Goal: Transaction & Acquisition: Purchase product/service

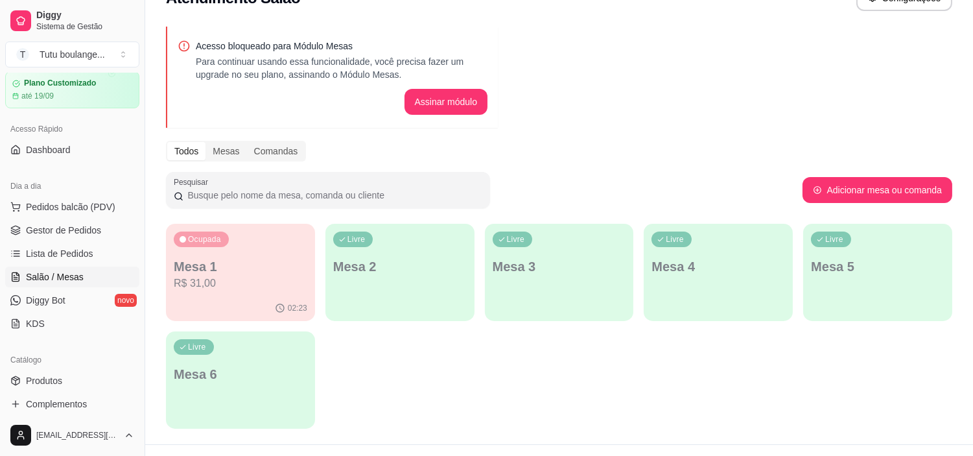
scroll to position [55, 0]
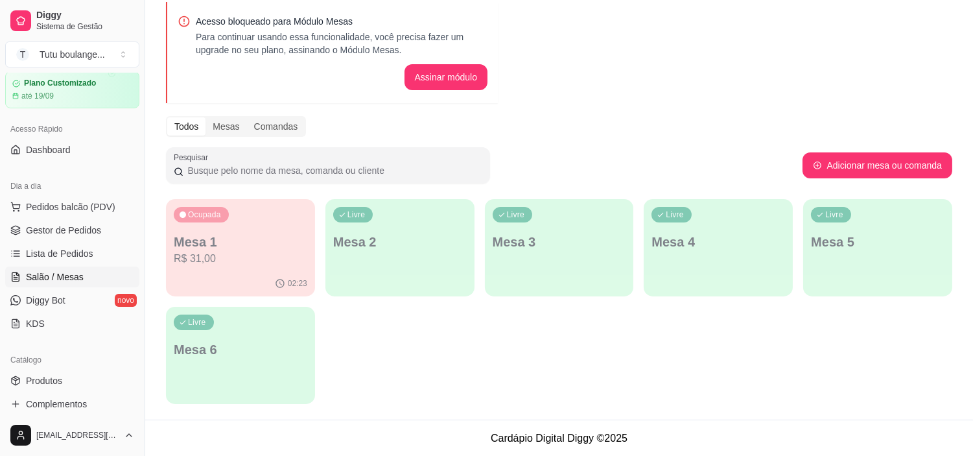
click at [255, 235] on p "Mesa 1" at bounding box center [240, 242] width 133 height 18
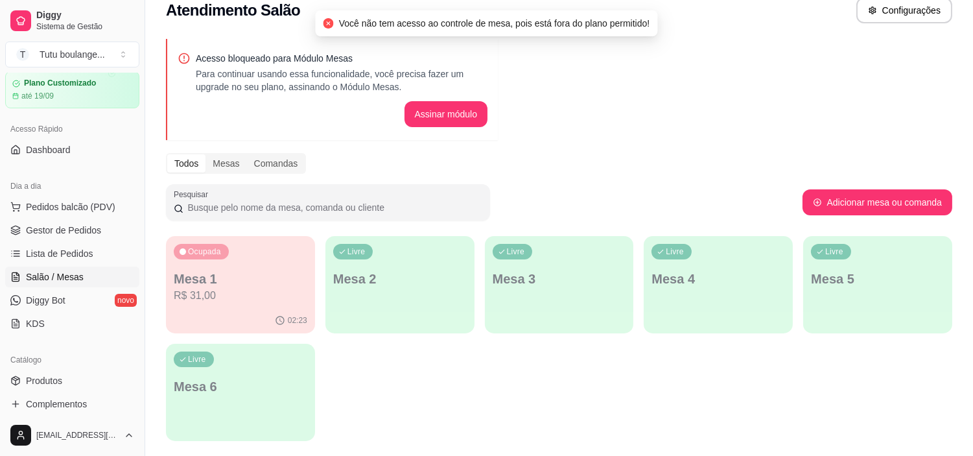
scroll to position [0, 0]
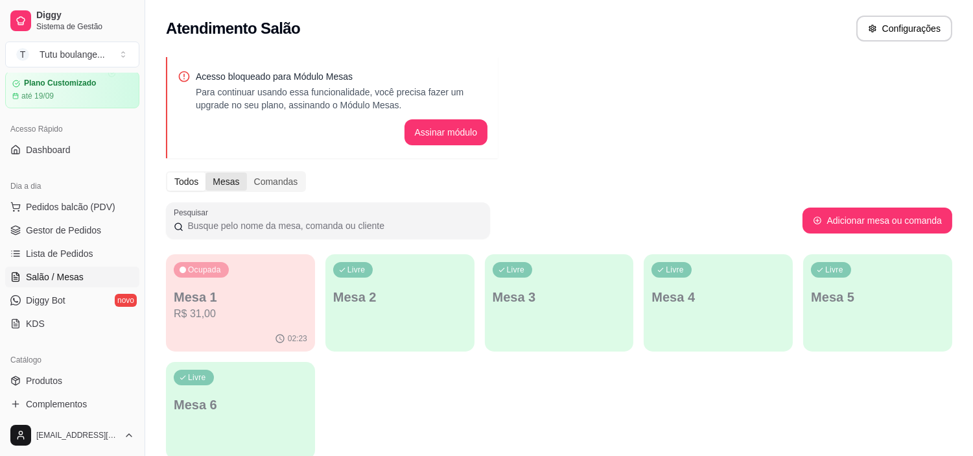
click at [228, 183] on div "Mesas" at bounding box center [225, 181] width 41 height 18
click at [205, 172] on input "Mesas" at bounding box center [205, 172] width 0 height 0
click at [228, 199] on div "Acesso bloqueado para Módulo Mesas Para continuar usando essa funcionalidade, v…" at bounding box center [559, 261] width 828 height 425
click at [262, 177] on div "Comandas" at bounding box center [276, 181] width 58 height 18
click at [247, 172] on input "Comandas" at bounding box center [247, 172] width 0 height 0
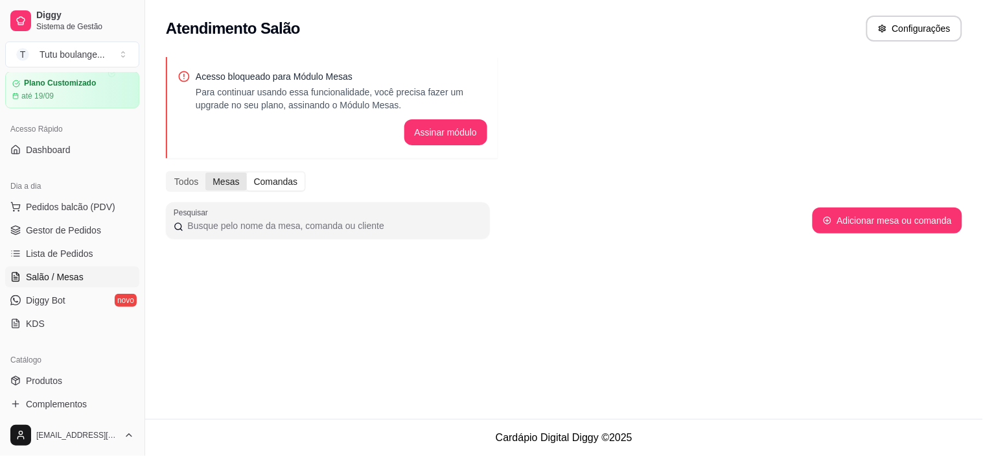
click at [235, 179] on div "Mesas" at bounding box center [225, 181] width 41 height 18
click at [205, 172] on input "Mesas" at bounding box center [205, 172] width 0 height 0
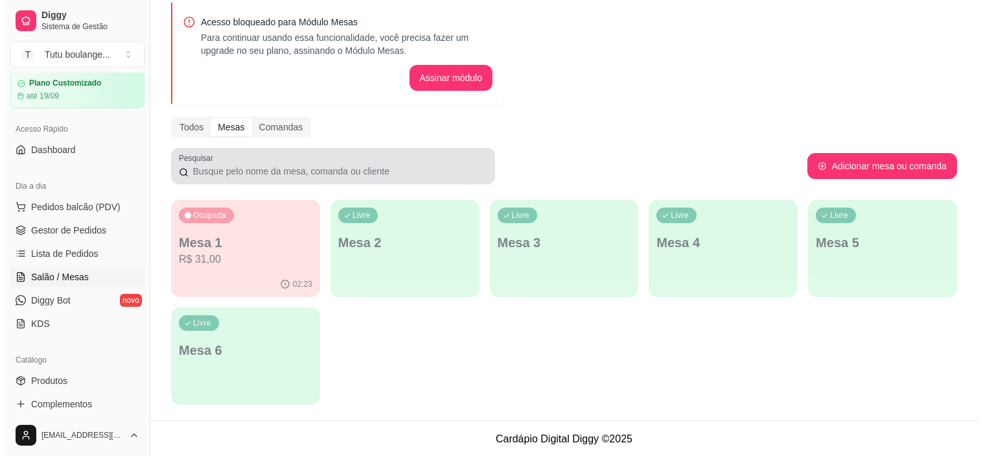
scroll to position [55, 0]
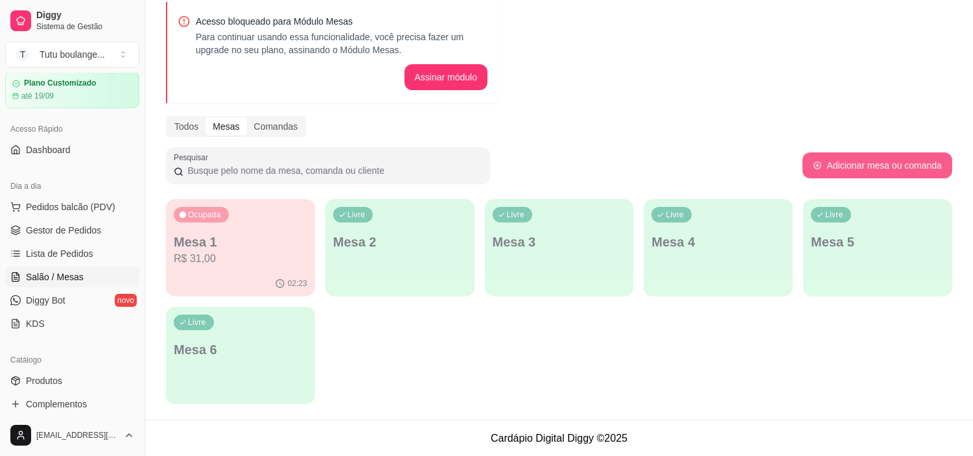
click at [883, 152] on button "Adicionar mesa ou comanda" at bounding box center [877, 165] width 150 height 26
click at [68, 207] on span "Pedidos balcão (PDV)" at bounding box center [70, 206] width 89 height 13
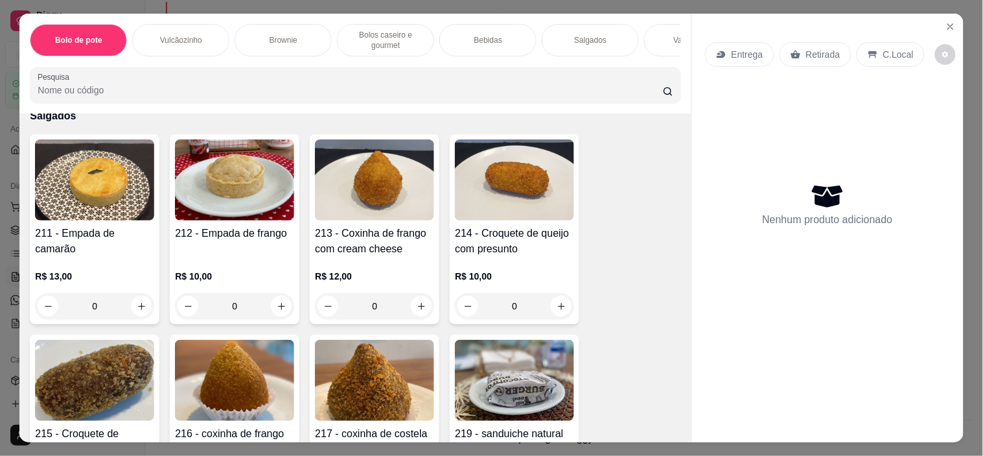
scroll to position [2592, 0]
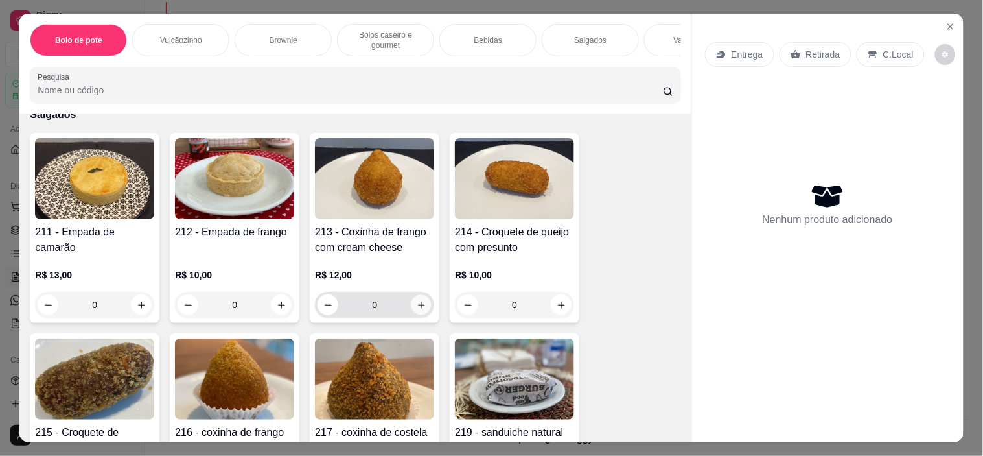
click at [418, 300] on icon "increase-product-quantity" at bounding box center [422, 305] width 10 height 10
type input "1"
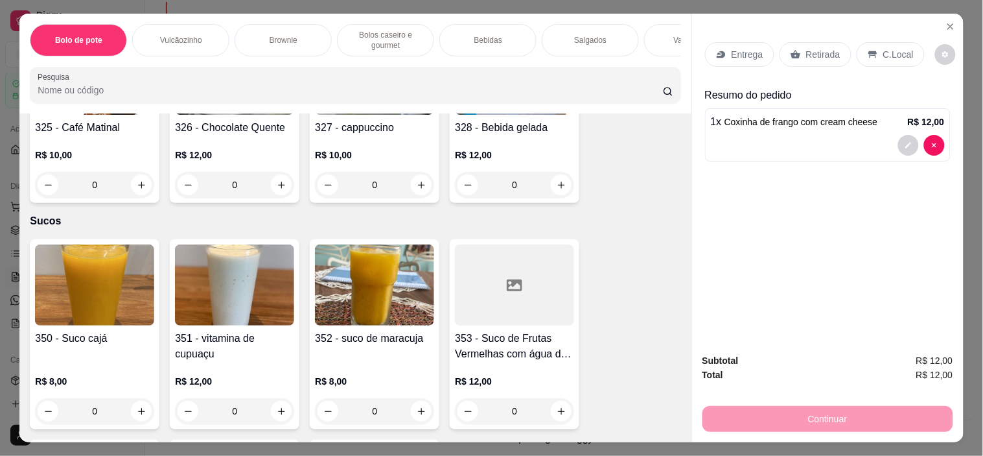
scroll to position [3960, 0]
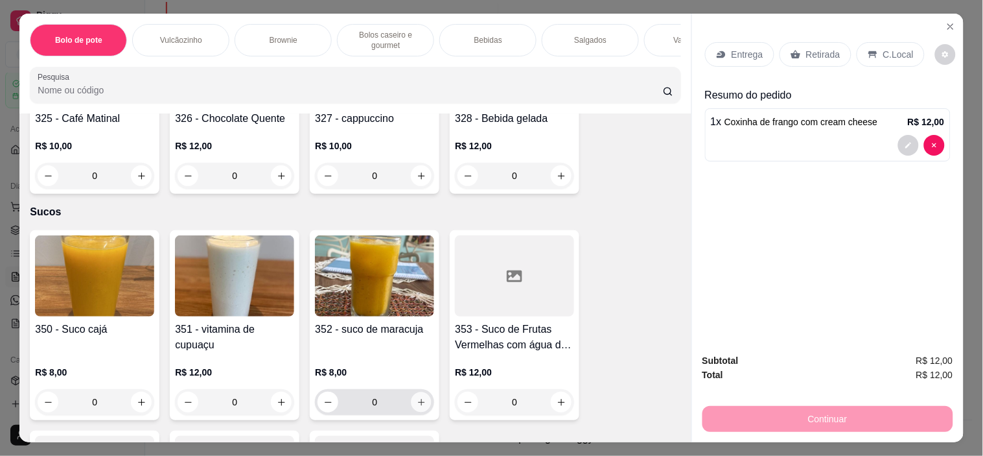
click at [417, 397] on icon "increase-product-quantity" at bounding box center [422, 402] width 10 height 10
type input "1"
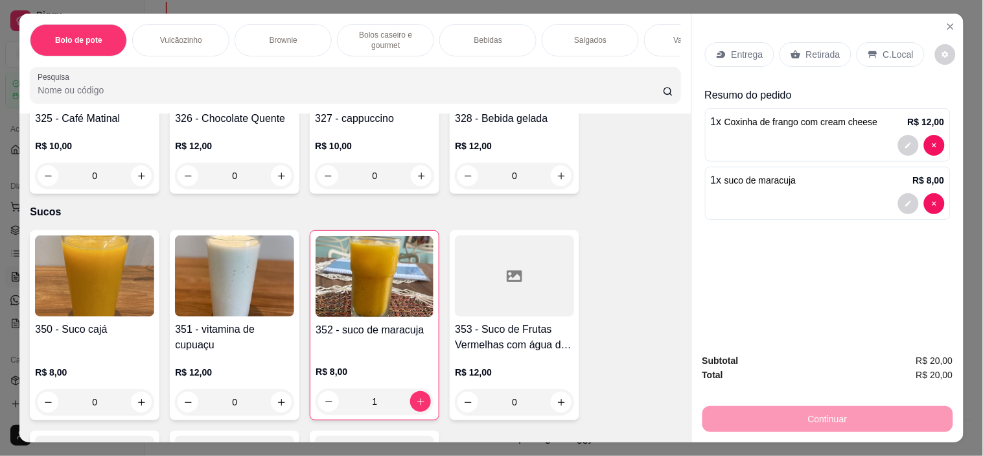
scroll to position [33, 0]
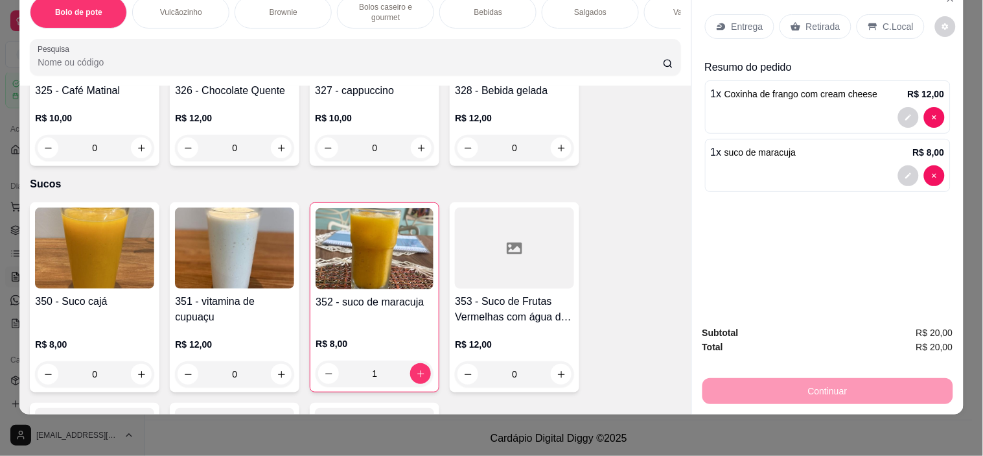
click at [798, 379] on div "Continuar" at bounding box center [827, 389] width 251 height 29
click at [883, 20] on p "C.Local" at bounding box center [898, 26] width 30 height 13
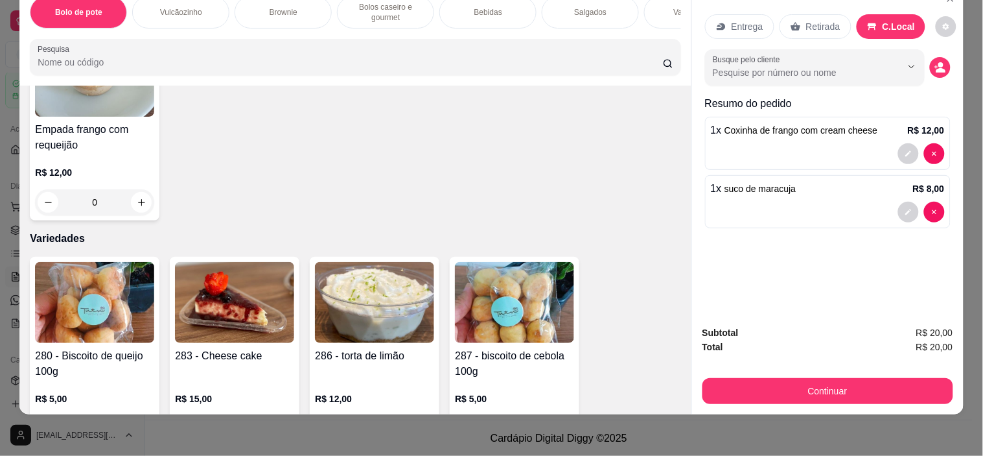
scroll to position [2985, 0]
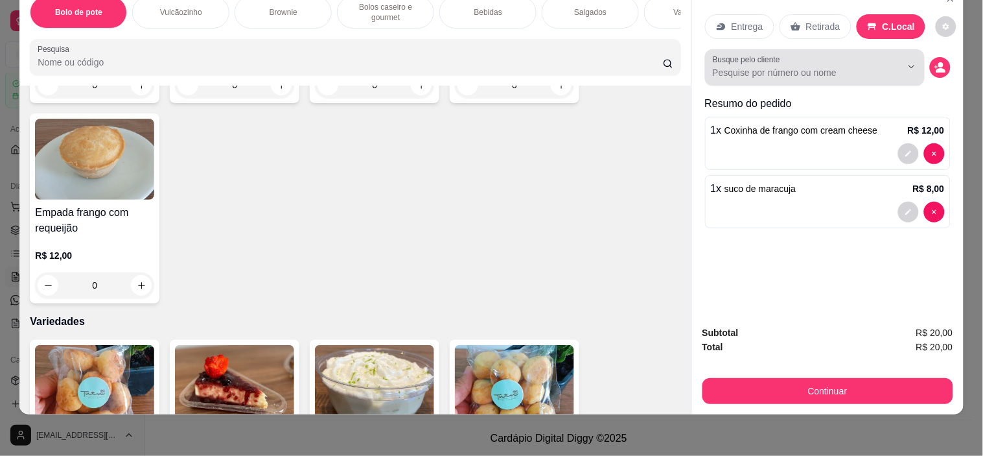
click at [796, 66] on input "Busque pelo cliente" at bounding box center [797, 72] width 168 height 13
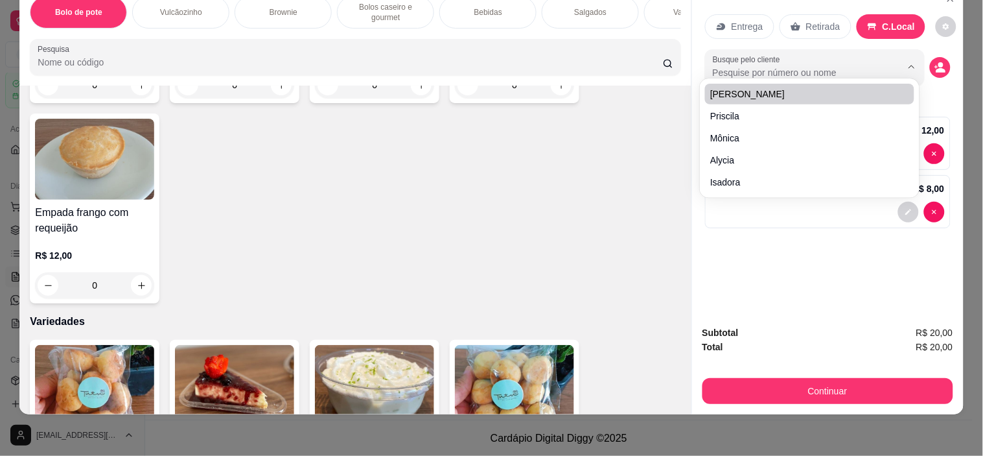
click at [514, 127] on div "211 - Empada de camarão R$ 13,00 0 212 - Empada de frango R$ 10,00 0 213 - Coxi…" at bounding box center [355, 8] width 651 height 592
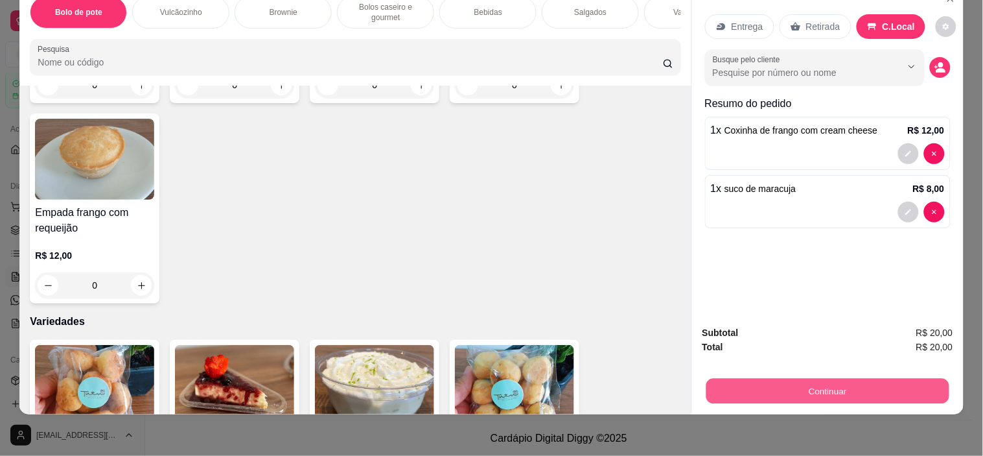
click at [807, 382] on button "Continuar" at bounding box center [827, 390] width 243 height 25
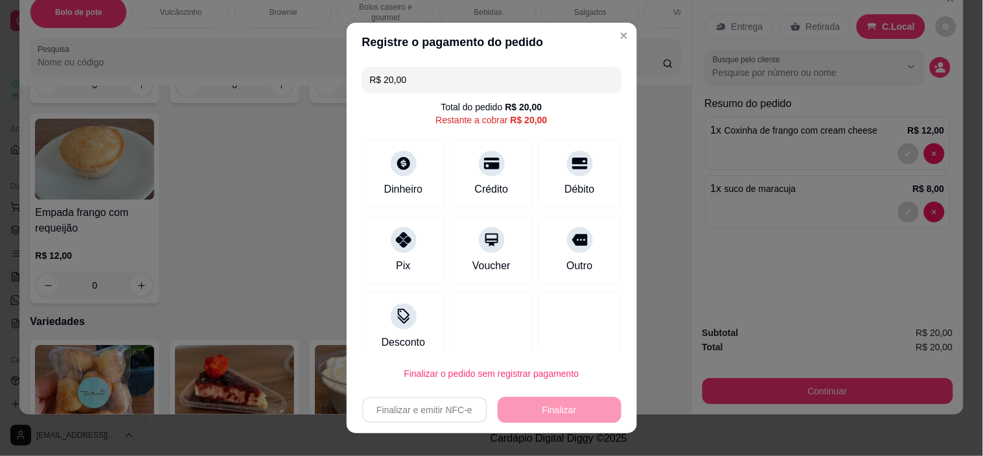
click at [439, 411] on div "Finalizar e emitir NFC-e Finalizar" at bounding box center [491, 410] width 259 height 26
click at [480, 191] on div "Crédito" at bounding box center [491, 187] width 37 height 17
type input "R$ 0,00"
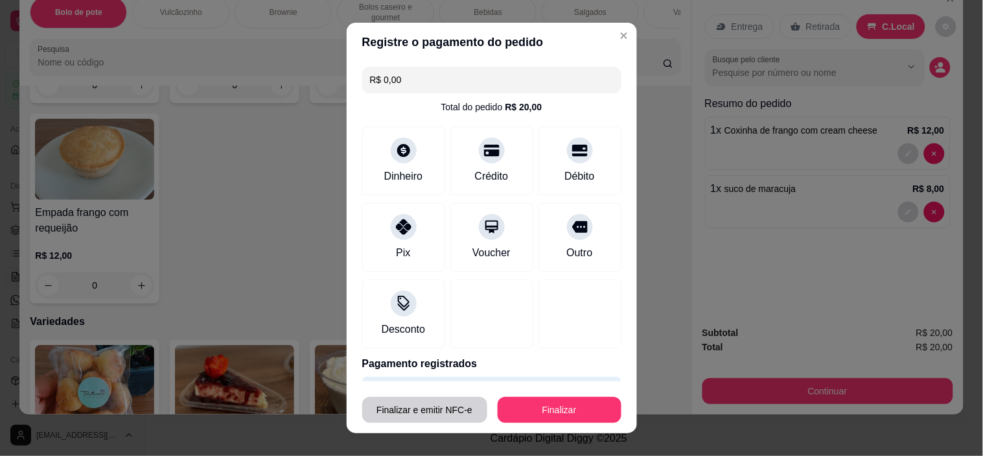
click at [404, 405] on button "Finalizar e emitir NFC-e" at bounding box center [424, 410] width 125 height 26
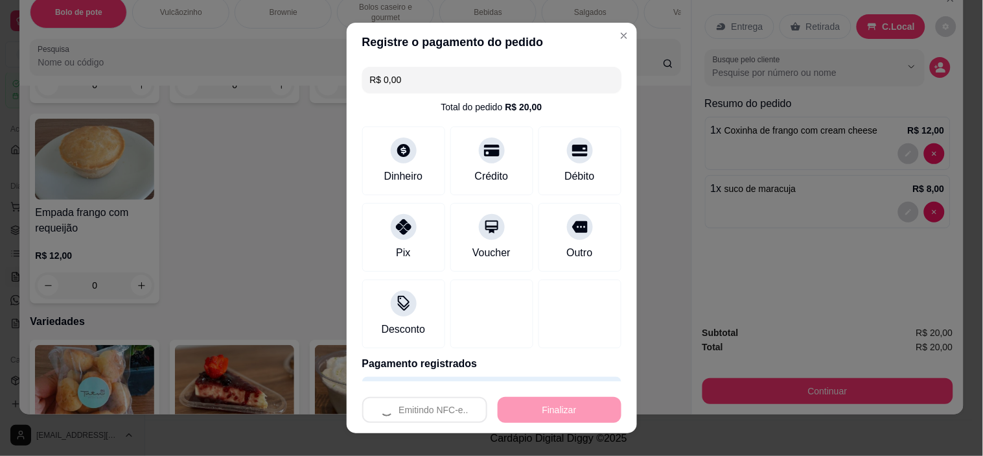
type input "0"
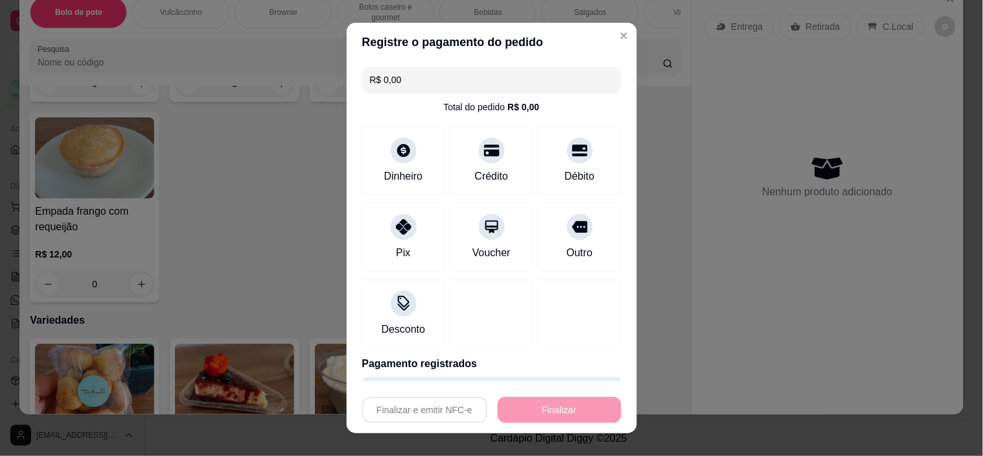
type input "-R$ 20,00"
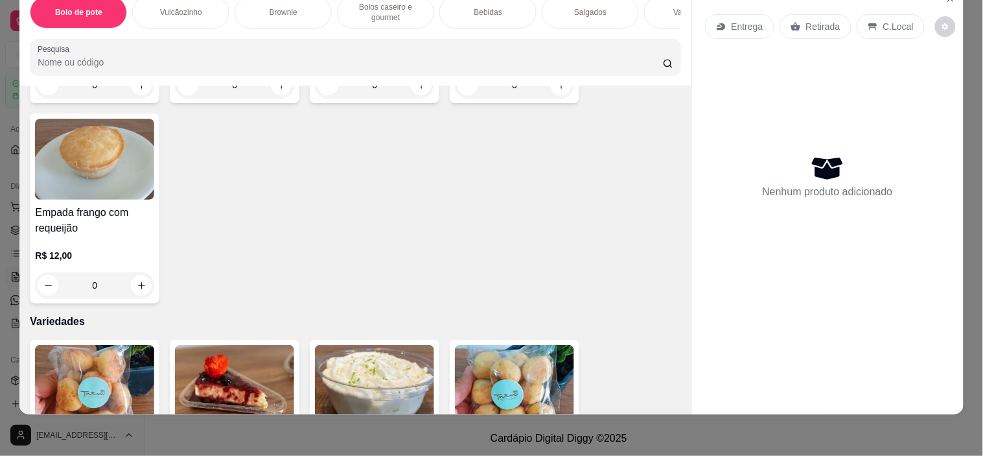
drag, startPoint x: 60, startPoint y: 384, endPoint x: 766, endPoint y: 273, distance: 715.0
click at [766, 273] on div "Nenhum produto adicionado" at bounding box center [828, 176] width 246 height 254
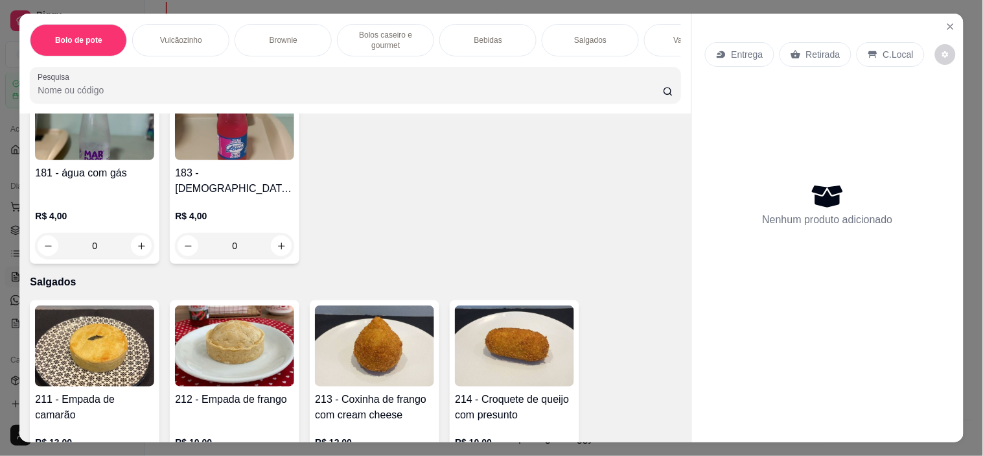
scroll to position [2408, 0]
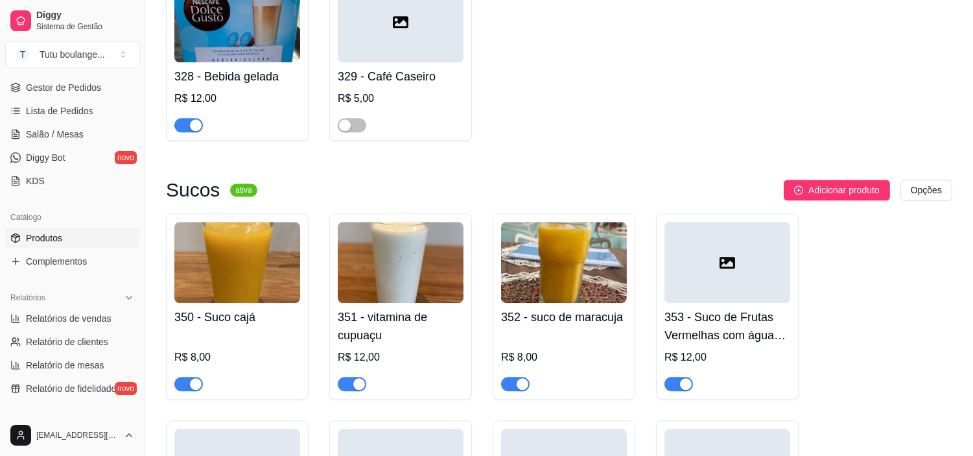
scroll to position [189, 0]
click at [75, 237] on link "Produtos" at bounding box center [72, 236] width 134 height 21
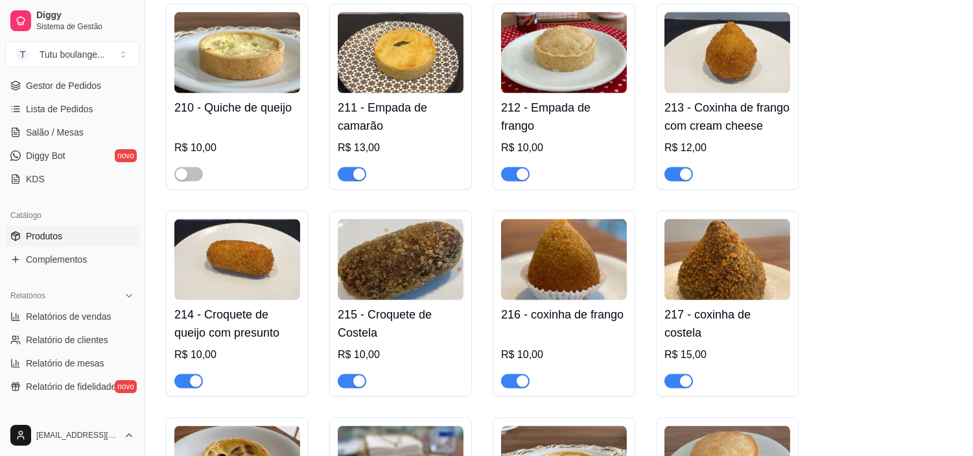
scroll to position [3815, 0]
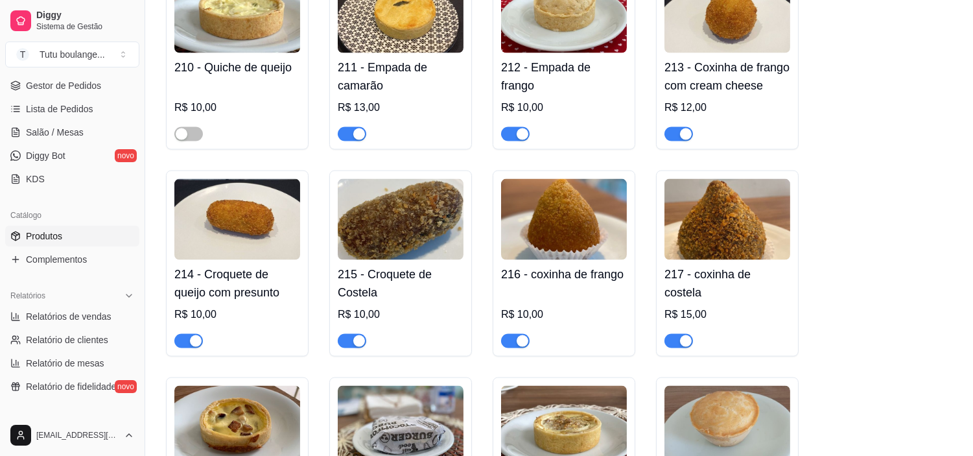
click at [360, 335] on div "button" at bounding box center [359, 341] width 12 height 12
